Goal: Obtain resource: Download file/media

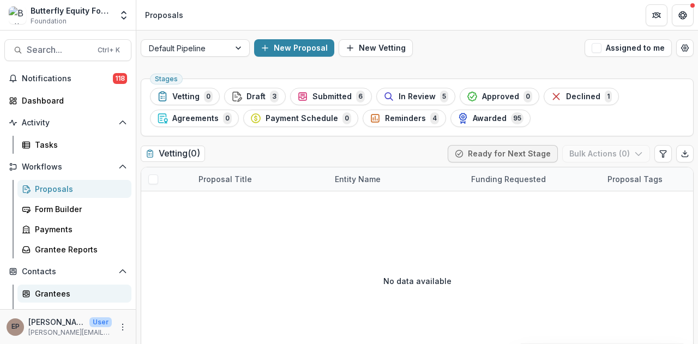
click at [53, 292] on div "Grantees" at bounding box center [79, 293] width 88 height 11
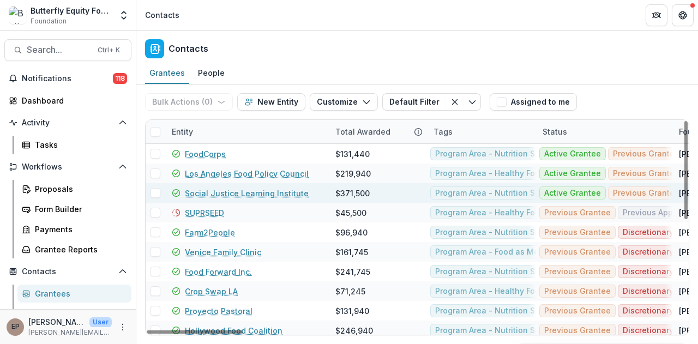
click at [228, 194] on link "Social Justice Learning Institute" at bounding box center [247, 193] width 124 height 11
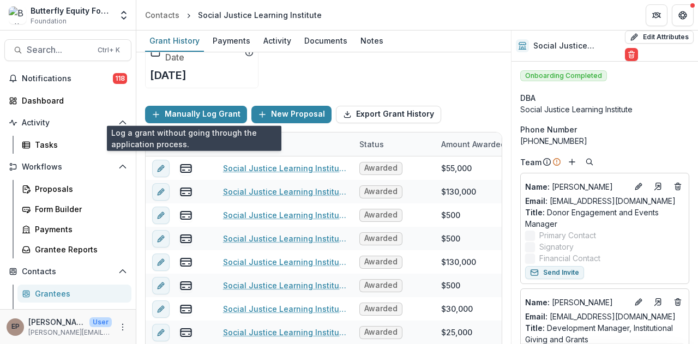
scroll to position [86, 0]
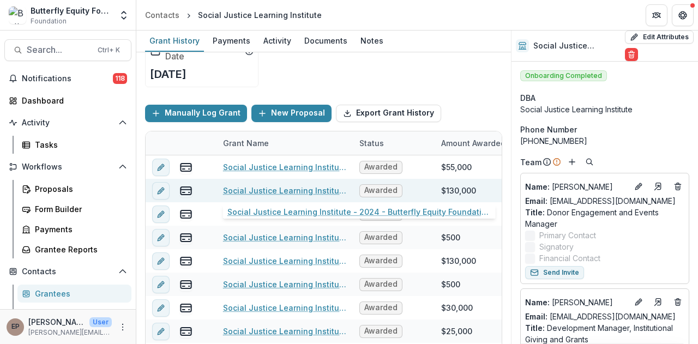
click at [249, 185] on link "Social Justice Learning Institute - 2024 - Butterfly Equity Foundation - Annual…" at bounding box center [284, 190] width 123 height 11
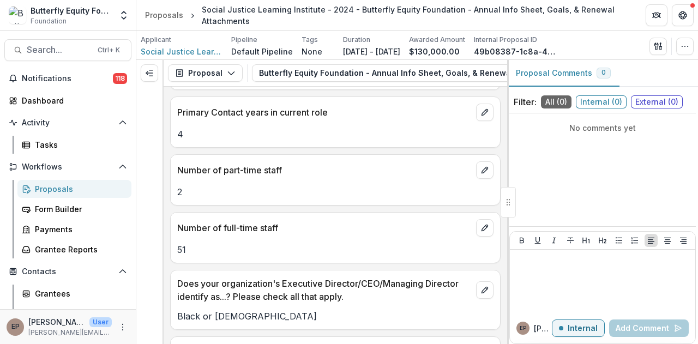
scroll to position [874, 0]
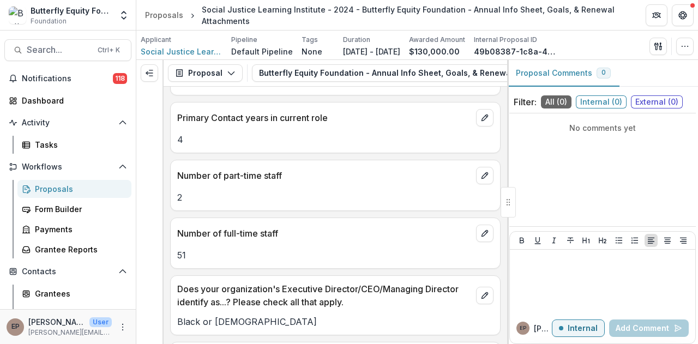
click at [56, 188] on div "Proposals" at bounding box center [79, 188] width 88 height 11
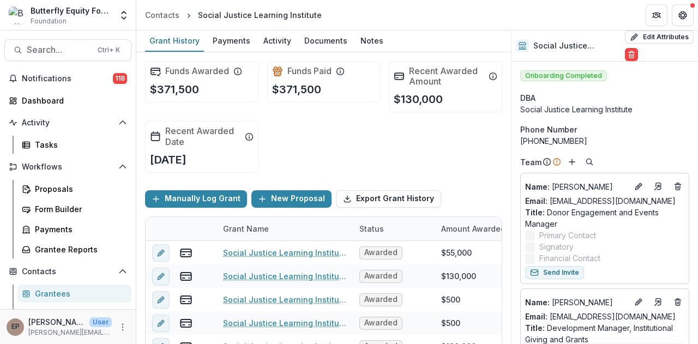
scroll to position [113, 0]
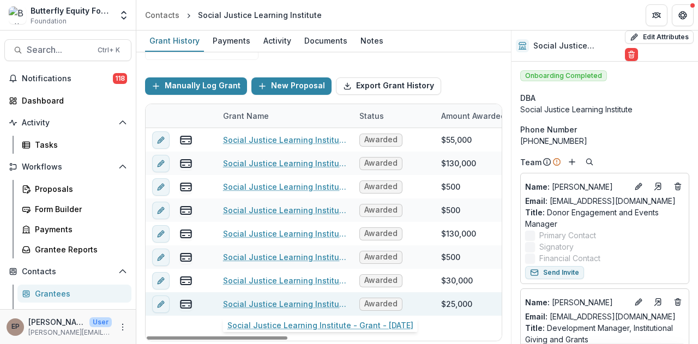
click at [304, 303] on link "Social Justice Learning Institute - Grant - [DATE]" at bounding box center [284, 303] width 123 height 11
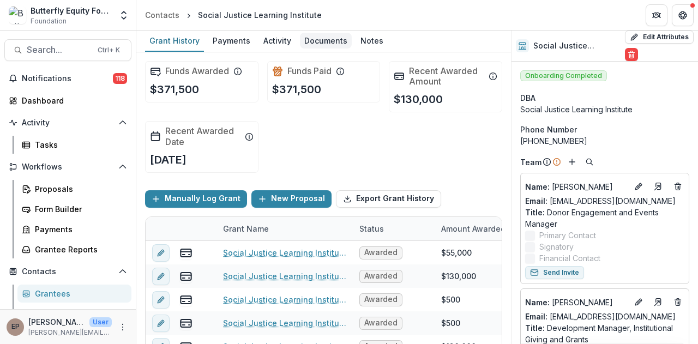
click at [316, 38] on div "Documents" at bounding box center [326, 41] width 52 height 16
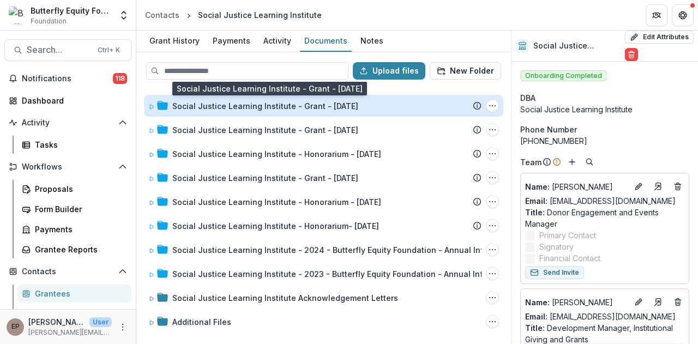
click at [252, 111] on div "Social Justice Learning Institute - Grant - [DATE]" at bounding box center [265, 105] width 186 height 11
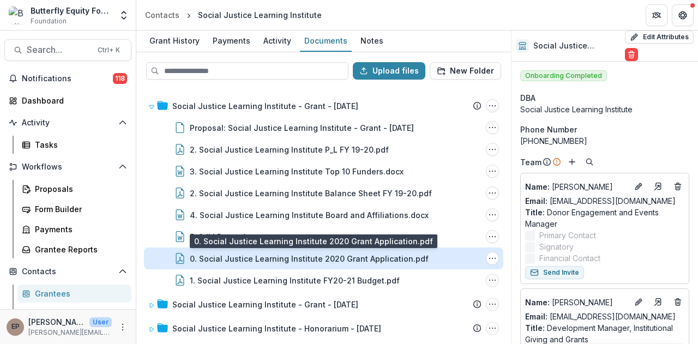
click at [253, 259] on div "0. Social Justice Learning Institute 2020 Grant Application.pdf" at bounding box center [309, 258] width 239 height 11
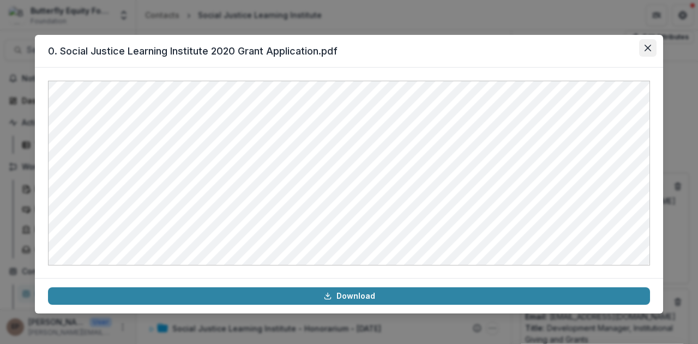
click at [654, 50] on button "Close" at bounding box center [647, 47] width 17 height 17
